Goal: Task Accomplishment & Management: Use online tool/utility

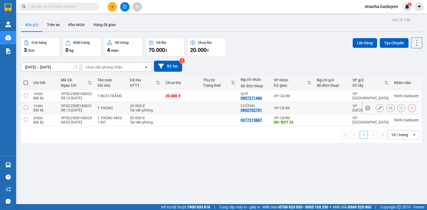
scroll to position [25, 0]
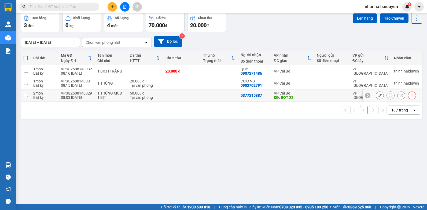
click at [211, 98] on td at bounding box center [219, 95] width 38 height 12
checkbox input "true"
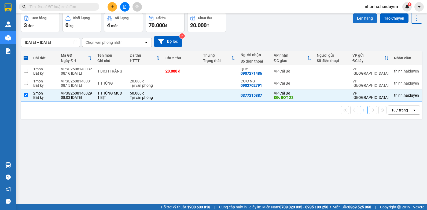
click at [365, 21] on button "Lên hàng" at bounding box center [365, 18] width 24 height 10
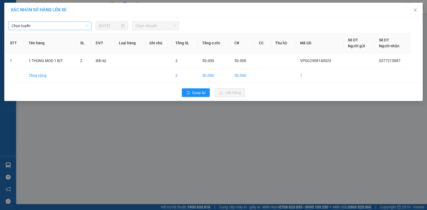
click at [56, 26] on span "Chọn tuyến" at bounding box center [50, 26] width 77 height 8
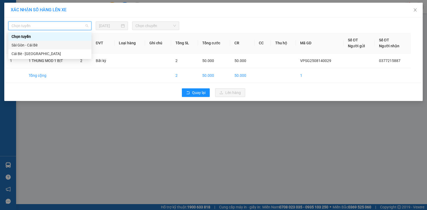
click at [46, 45] on div "Sài Gòn - Cái Bè" at bounding box center [50, 45] width 77 height 6
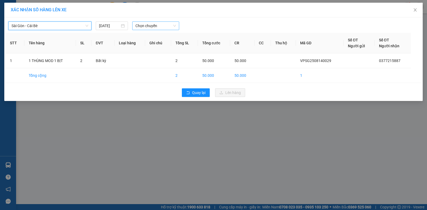
click at [154, 27] on span "Chọn chuyến" at bounding box center [155, 26] width 40 height 8
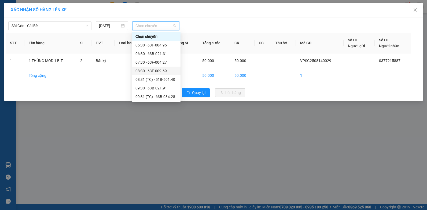
click at [163, 71] on div "08:30 - 63E-009.69" at bounding box center [156, 71] width 42 height 6
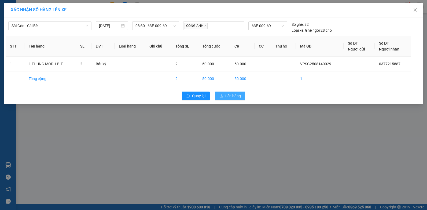
click at [224, 97] on button "Lên hàng" at bounding box center [230, 95] width 30 height 9
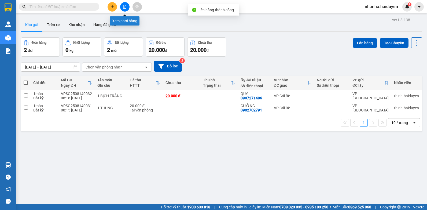
click at [123, 8] on icon "file-add" at bounding box center [124, 7] width 3 height 4
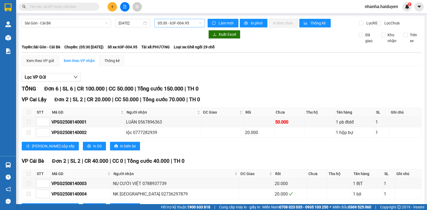
click at [181, 24] on span "05:30 - 63F-004.95" at bounding box center [180, 23] width 44 height 8
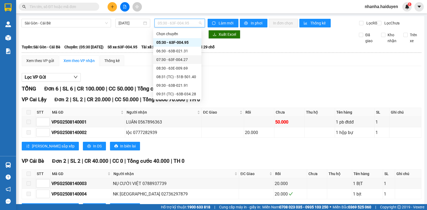
click at [179, 59] on div "07:30 - 63F-004.27" at bounding box center [177, 60] width 42 height 6
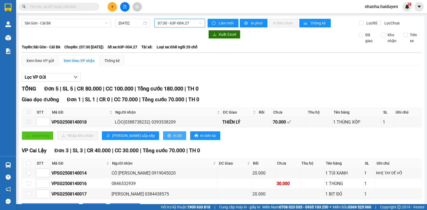
click at [173, 138] on span "In DS" at bounding box center [177, 136] width 9 height 6
click at [177, 24] on span "07:30 - 63F-004.27" at bounding box center [180, 23] width 44 height 8
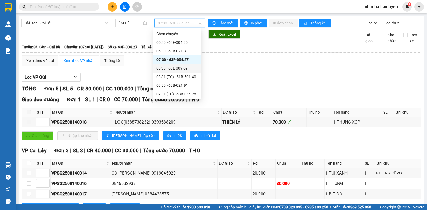
click at [174, 67] on div "08:30 - 63E-009.69" at bounding box center [177, 68] width 42 height 6
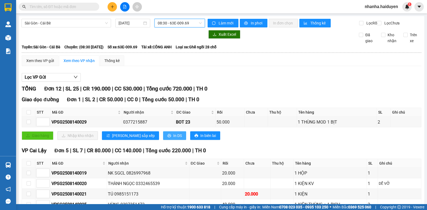
click at [173, 138] on span "In DS" at bounding box center [177, 136] width 9 height 6
